Goal: Information Seeking & Learning: Check status

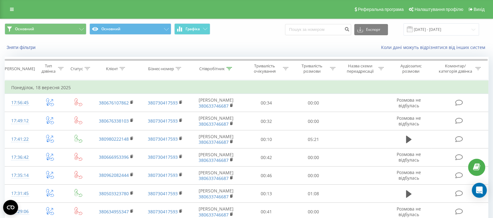
click at [421, 26] on input "[DATE] - [DATE]" at bounding box center [440, 29] width 75 height 12
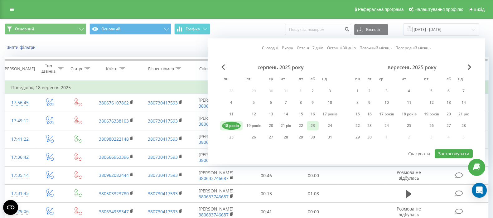
click at [315, 124] on div "23" at bounding box center [313, 125] width 12 height 9
click at [253, 125] on font "19 років" at bounding box center [253, 125] width 15 height 5
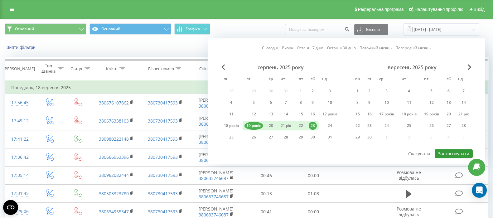
click at [446, 155] on font "Застосовувати" at bounding box center [453, 154] width 31 height 6
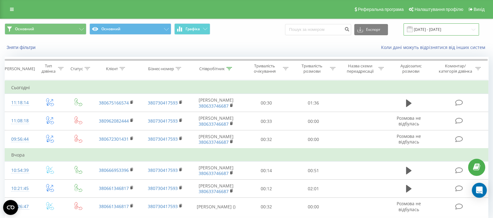
click at [424, 27] on input "[DATE] - [DATE]" at bounding box center [440, 29] width 75 height 12
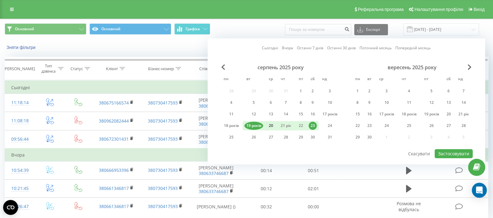
click at [269, 125] on font "20" at bounding box center [271, 125] width 4 height 5
click at [442, 155] on font "Застосовувати" at bounding box center [453, 154] width 31 height 6
type input "[DATE] - [DATE]"
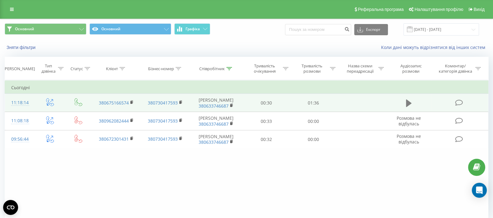
click at [404, 100] on button at bounding box center [408, 103] width 9 height 9
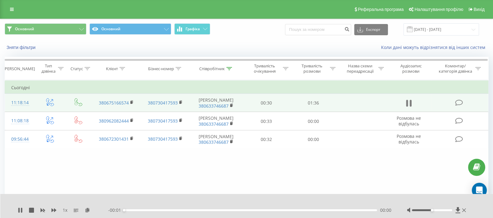
click at [406, 103] on icon at bounding box center [407, 103] width 2 height 7
click at [89, 208] on icon at bounding box center [87, 210] width 5 height 4
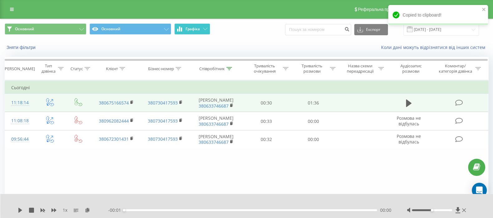
click at [204, 32] on button "Графіка" at bounding box center [192, 28] width 36 height 11
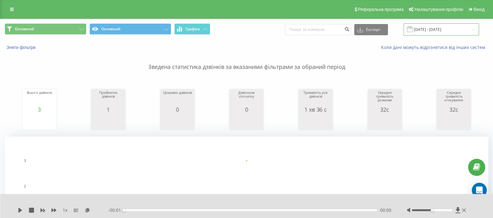
click at [430, 33] on input "[DATE] - [DATE]" at bounding box center [440, 29] width 75 height 12
drag, startPoint x: 280, startPoint y: 30, endPoint x: 285, endPoint y: 33, distance: 6.1
click at [280, 30] on div "Основний Основний Графіка Експорт .csv .xls .xlsx [DATE] - [DATE]" at bounding box center [247, 29] width 484 height 12
click at [420, 26] on input "[DATE] - [DATE]" at bounding box center [440, 29] width 75 height 12
click at [424, 29] on input "[DATE] - [DATE]" at bounding box center [440, 29] width 75 height 12
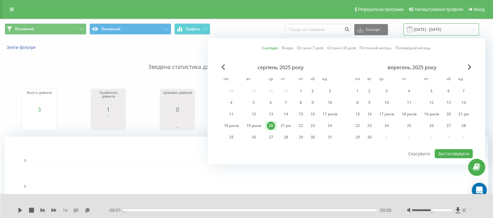
click at [448, 26] on input "[DATE] - [DATE]" at bounding box center [440, 29] width 75 height 12
click at [449, 26] on input "[DATE] - [DATE]" at bounding box center [440, 29] width 75 height 12
click at [457, 153] on font "Застосовувати" at bounding box center [453, 154] width 31 height 6
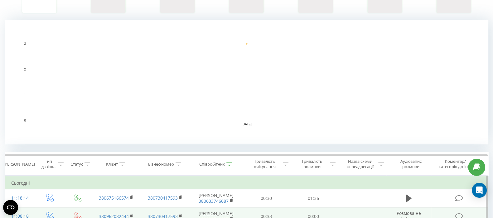
scroll to position [195, 0]
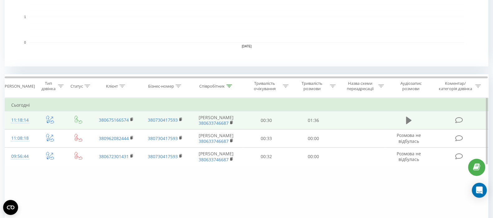
click at [410, 116] on icon at bounding box center [409, 120] width 6 height 9
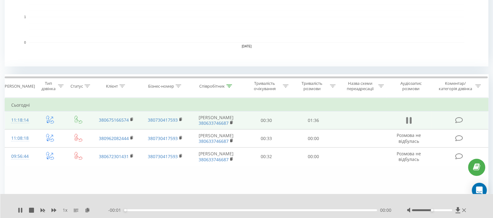
click at [410, 118] on icon at bounding box center [411, 120] width 2 height 7
click at [88, 208] on icon at bounding box center [87, 210] width 5 height 4
